Goal: Use online tool/utility

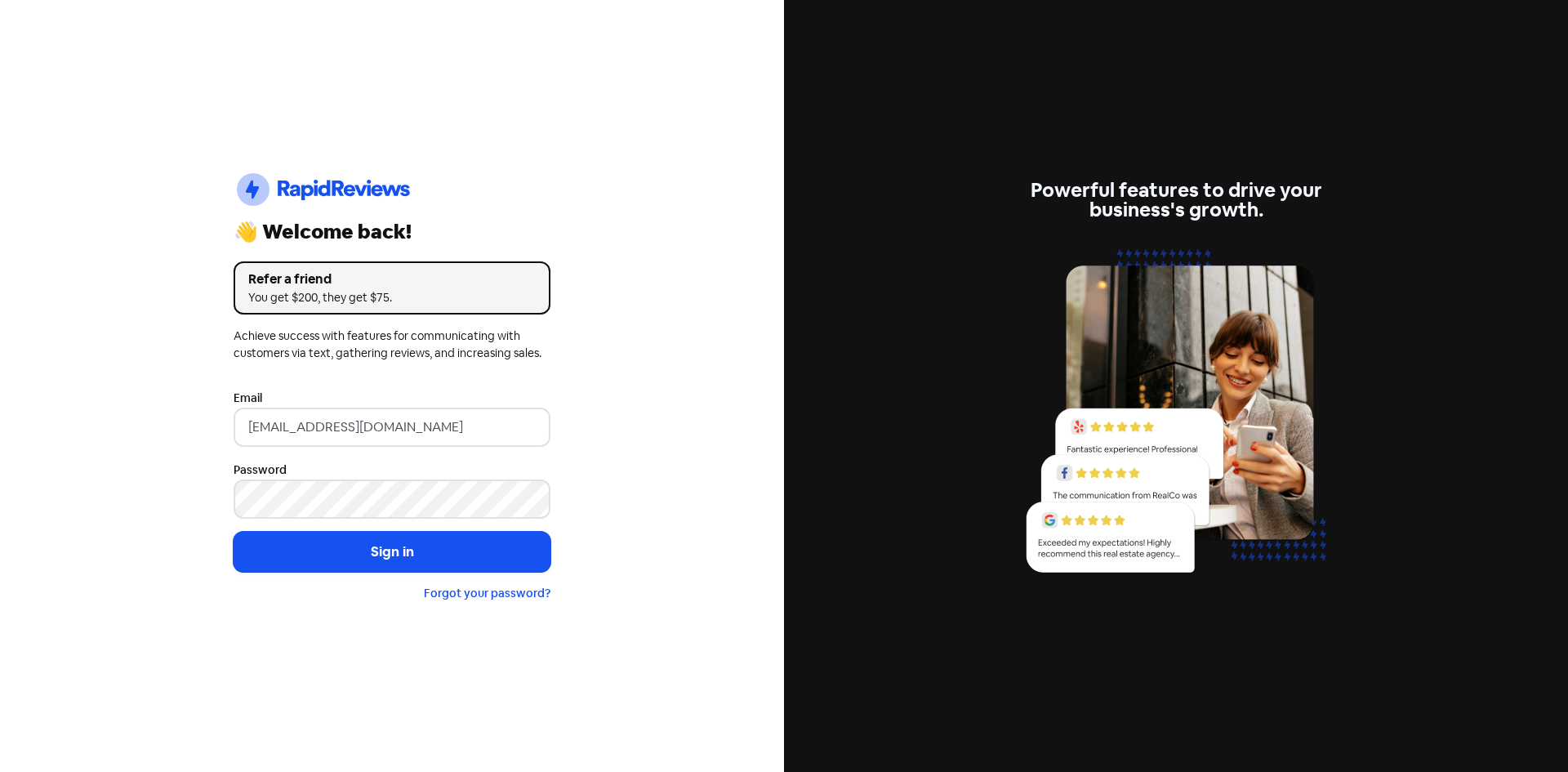
click at [445, 539] on button "Sign in" at bounding box center [392, 553] width 317 height 41
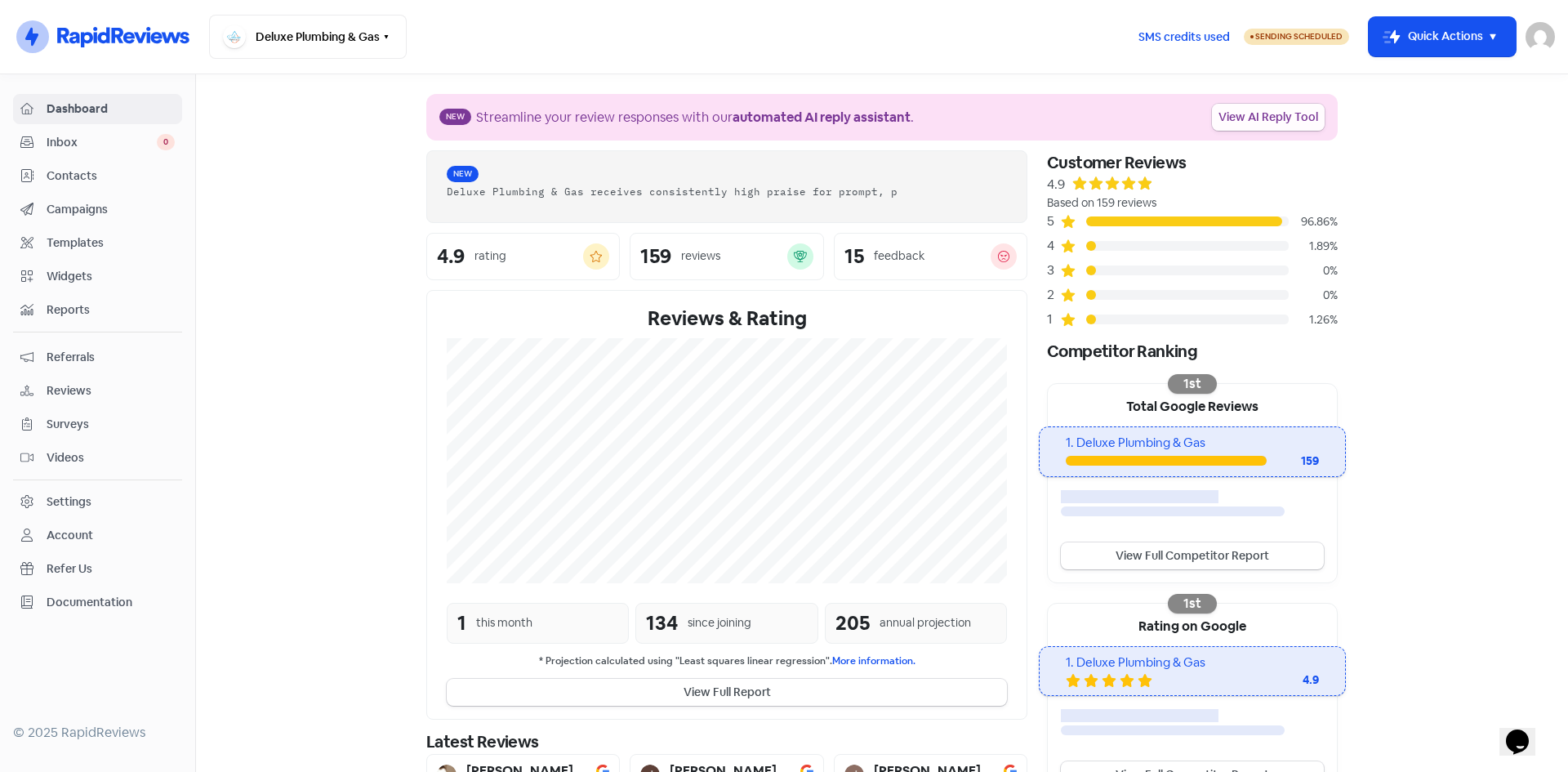
click at [1249, 116] on link "View AI Reply Tool" at bounding box center [1268, 117] width 113 height 27
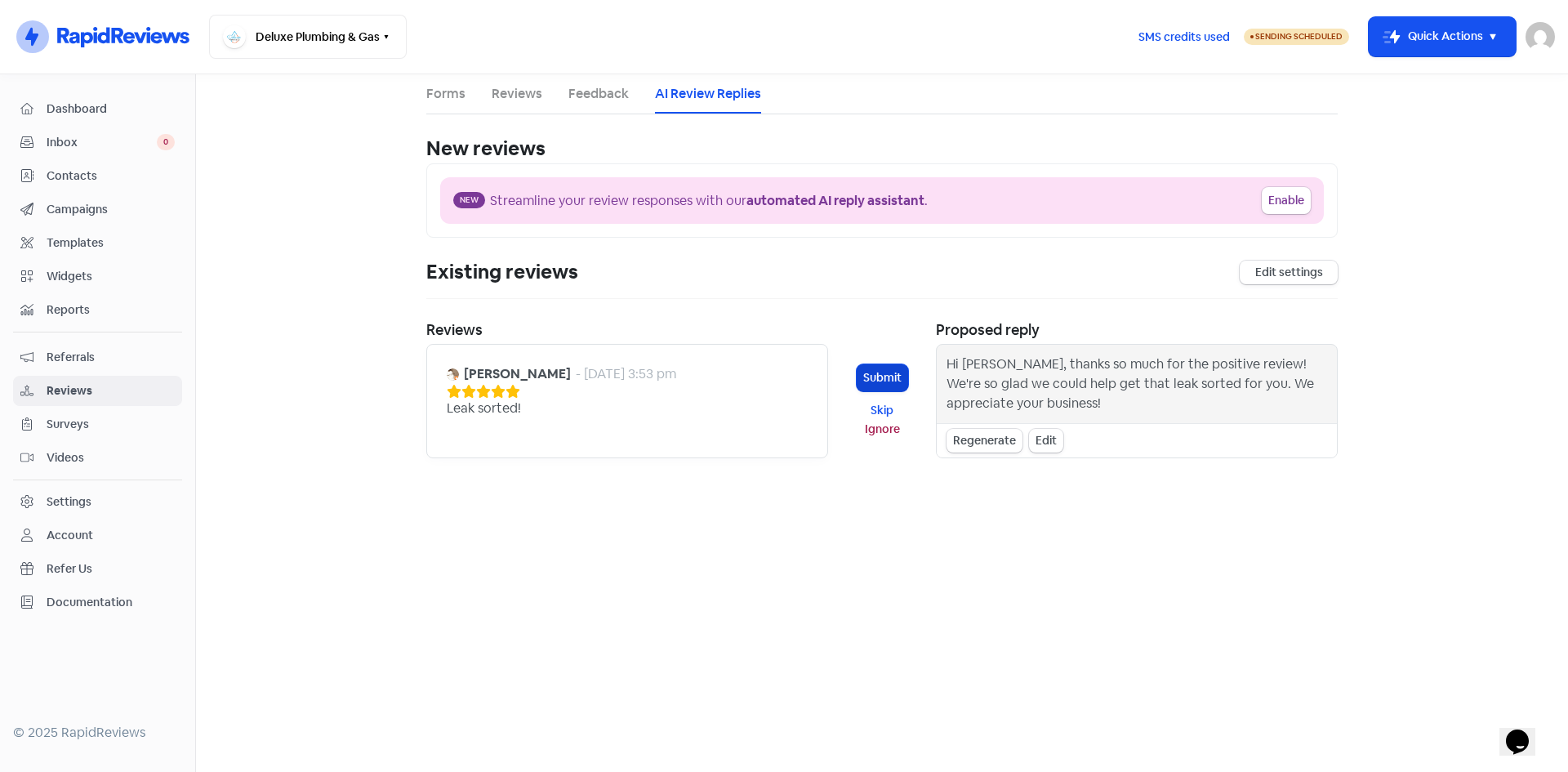
click at [882, 375] on button "Submit" at bounding box center [882, 377] width 52 height 27
